Goal: Information Seeking & Learning: Learn about a topic

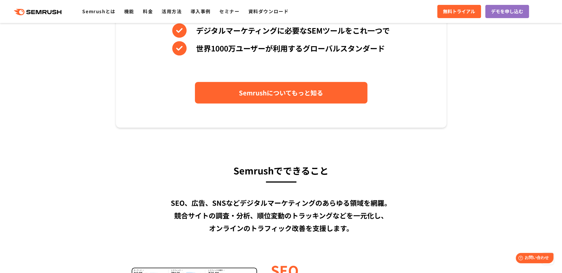
click at [236, 94] on link "Semrushについてもっと知る" at bounding box center [281, 93] width 173 height 22
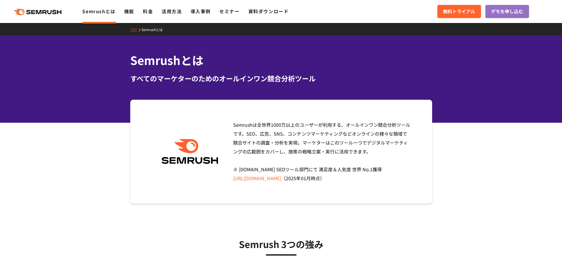
drag, startPoint x: 558, startPoint y: 0, endPoint x: 422, endPoint y: 53, distance: 146.4
click at [422, 53] on h1 "Semrushとは" at bounding box center [281, 60] width 302 height 17
